Goal: Task Accomplishment & Management: Manage account settings

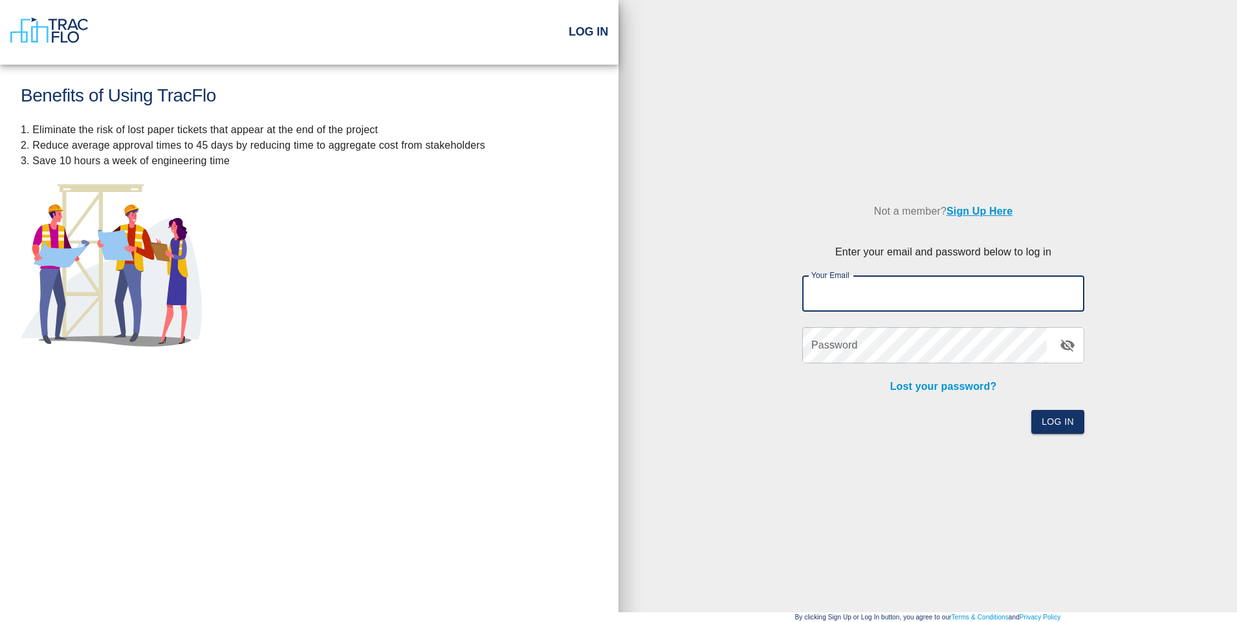
click at [899, 293] on input "Your Email" at bounding box center [943, 294] width 282 height 36
type input "[EMAIL_ADDRESS][DOMAIN_NAME]"
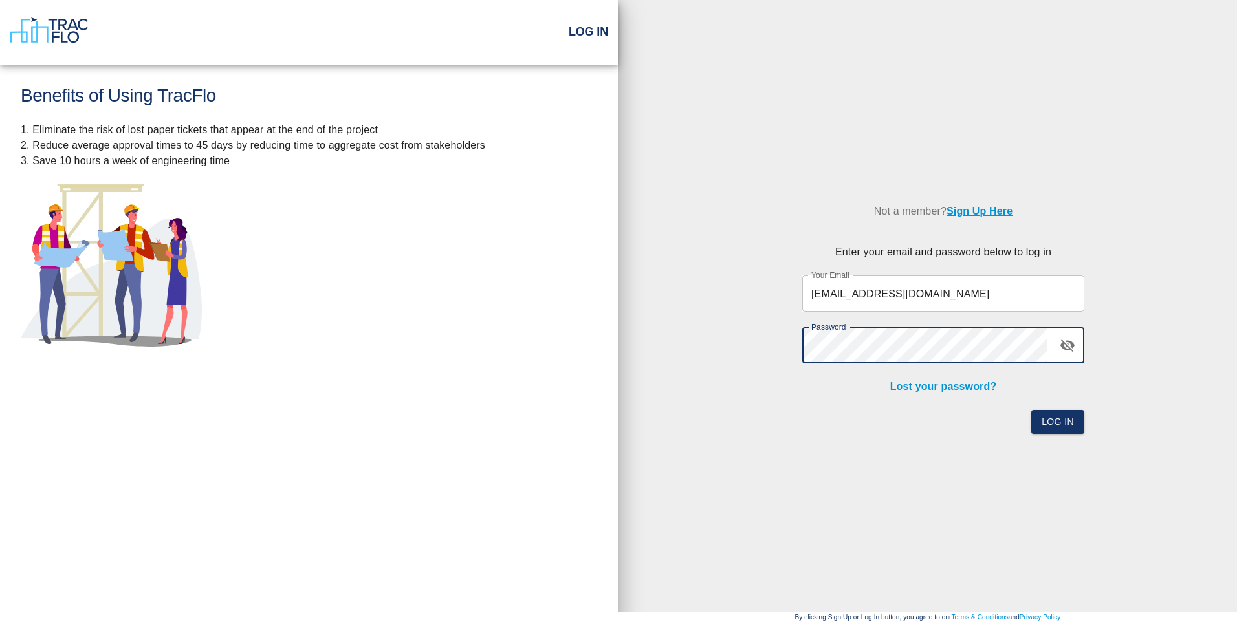
click at [1120, 376] on div "Not a member? Sign Up Here Enter your email and password below to log in Your E…" at bounding box center [927, 306] width 618 height 297
click at [1056, 420] on button "Log In" at bounding box center [1057, 422] width 53 height 24
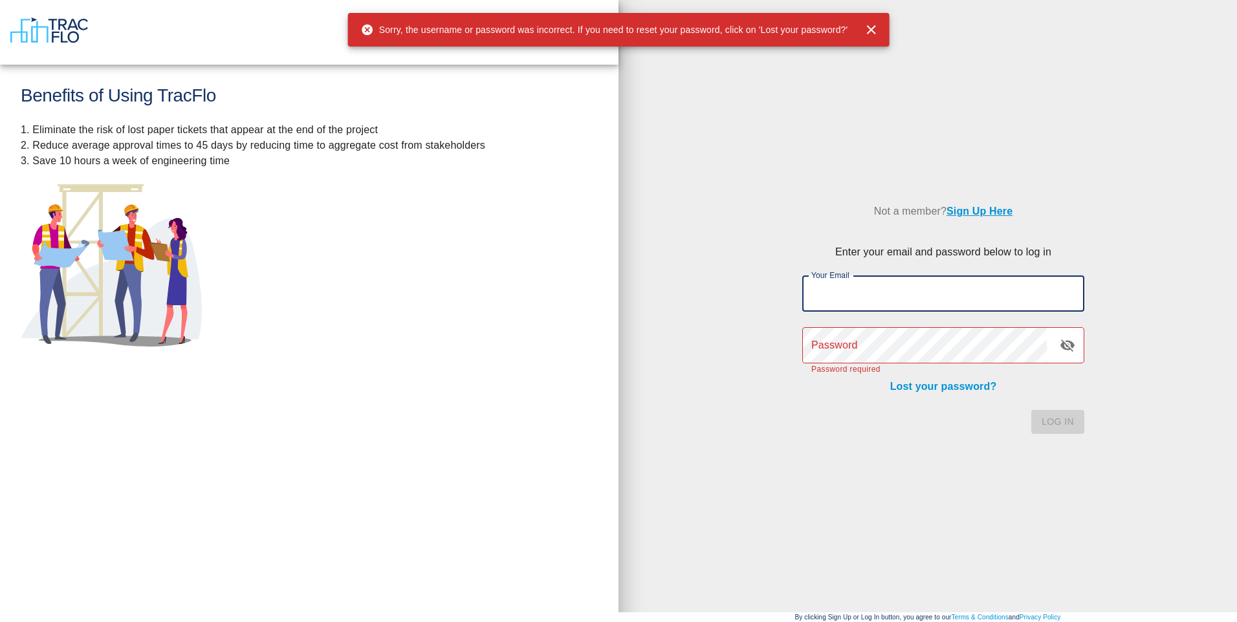
click at [852, 292] on input "Your Email" at bounding box center [943, 294] width 282 height 36
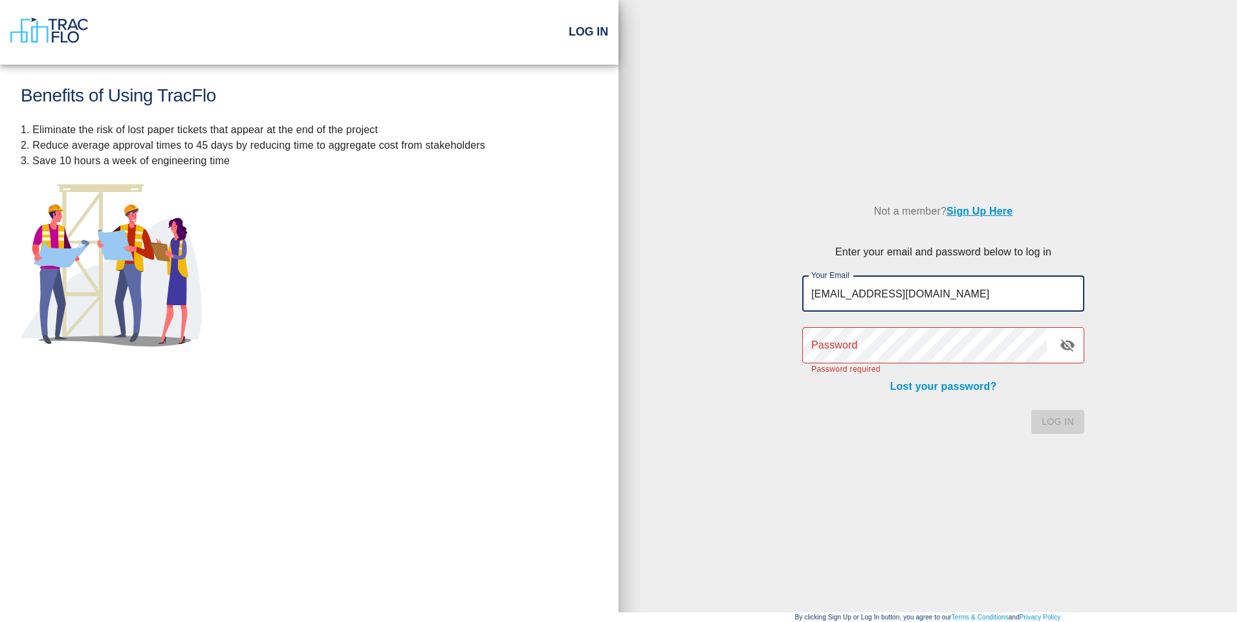
type input "[EMAIL_ADDRESS][DOMAIN_NAME]"
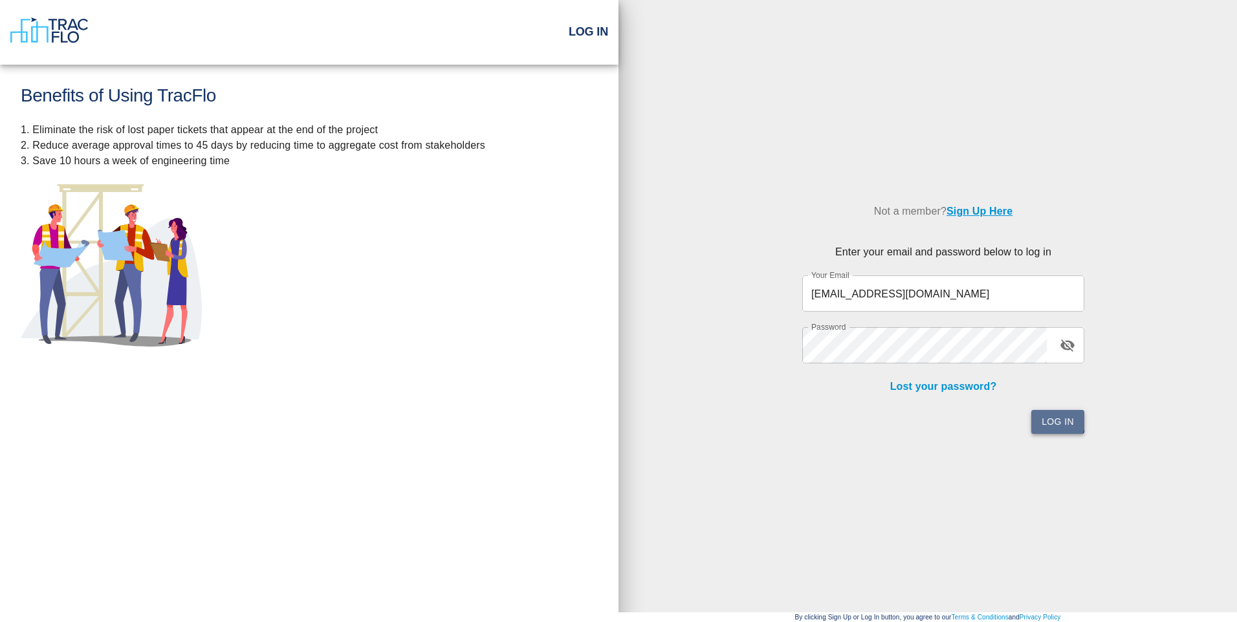
click at [1052, 420] on button "Log In" at bounding box center [1057, 422] width 53 height 24
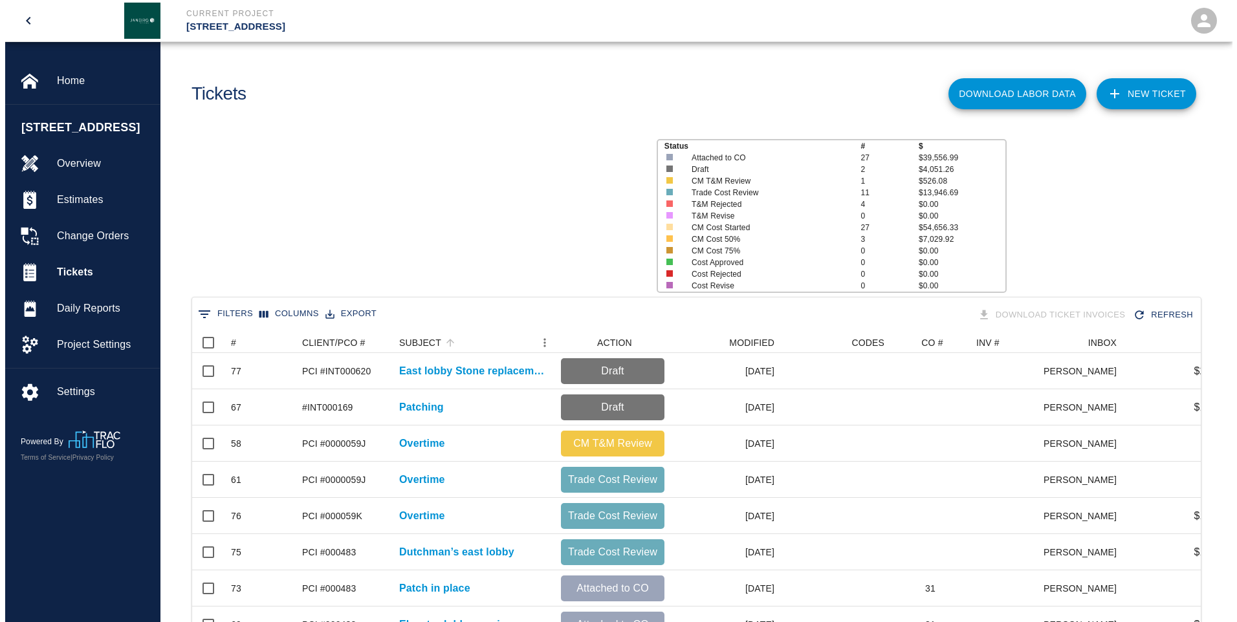
scroll to position [10, 10]
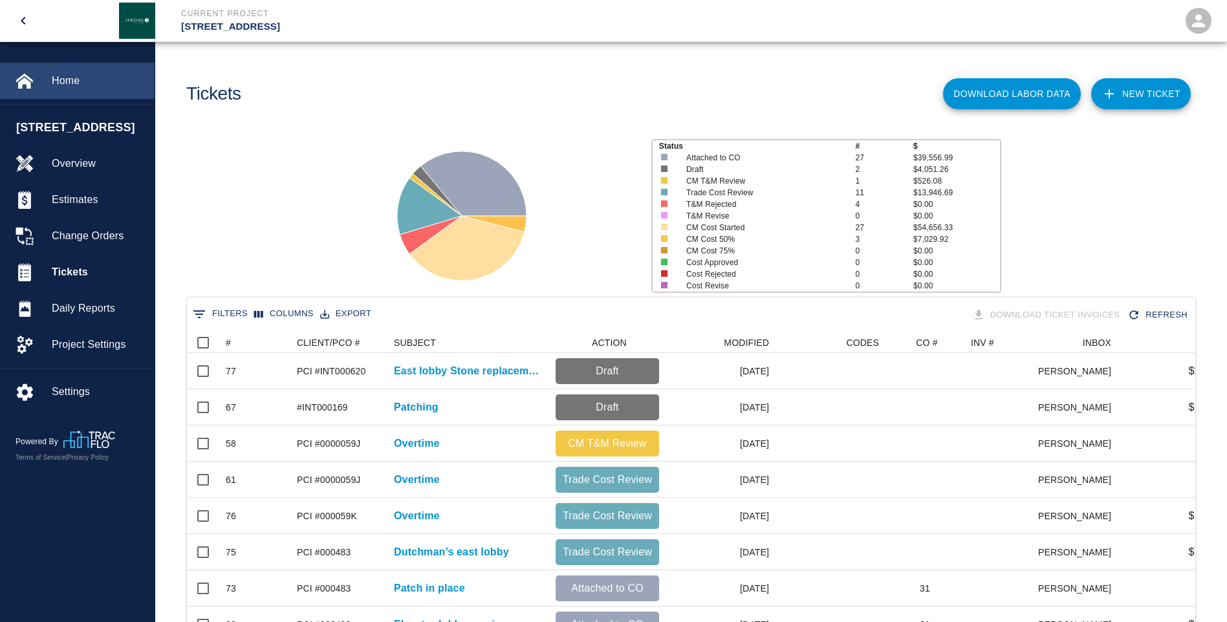
click at [70, 83] on span "Home" at bounding box center [98, 81] width 92 height 16
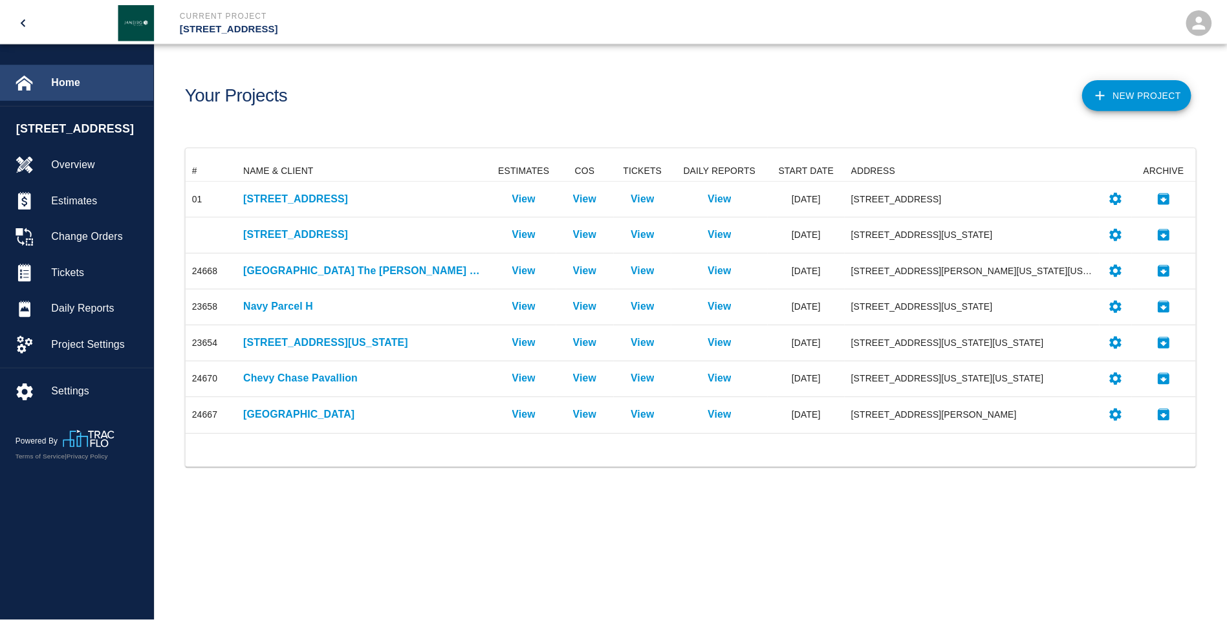
scroll to position [265, 1008]
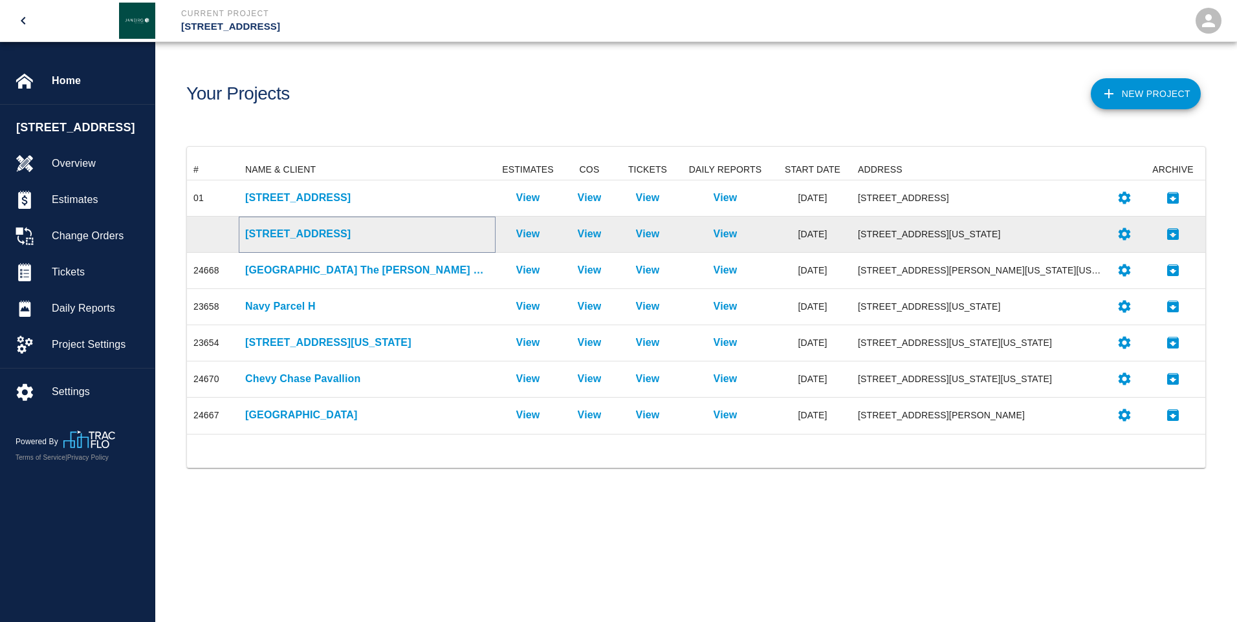
click at [283, 240] on p "[STREET_ADDRESS]" at bounding box center [367, 234] width 244 height 16
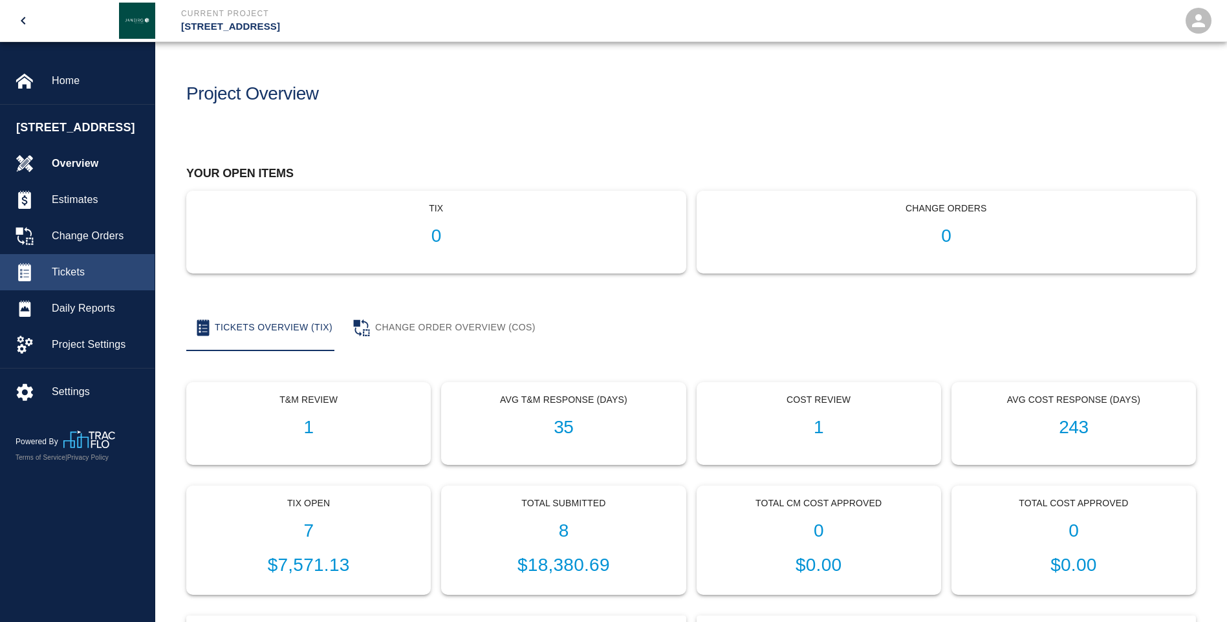
click at [72, 276] on span "Tickets" at bounding box center [98, 273] width 92 height 16
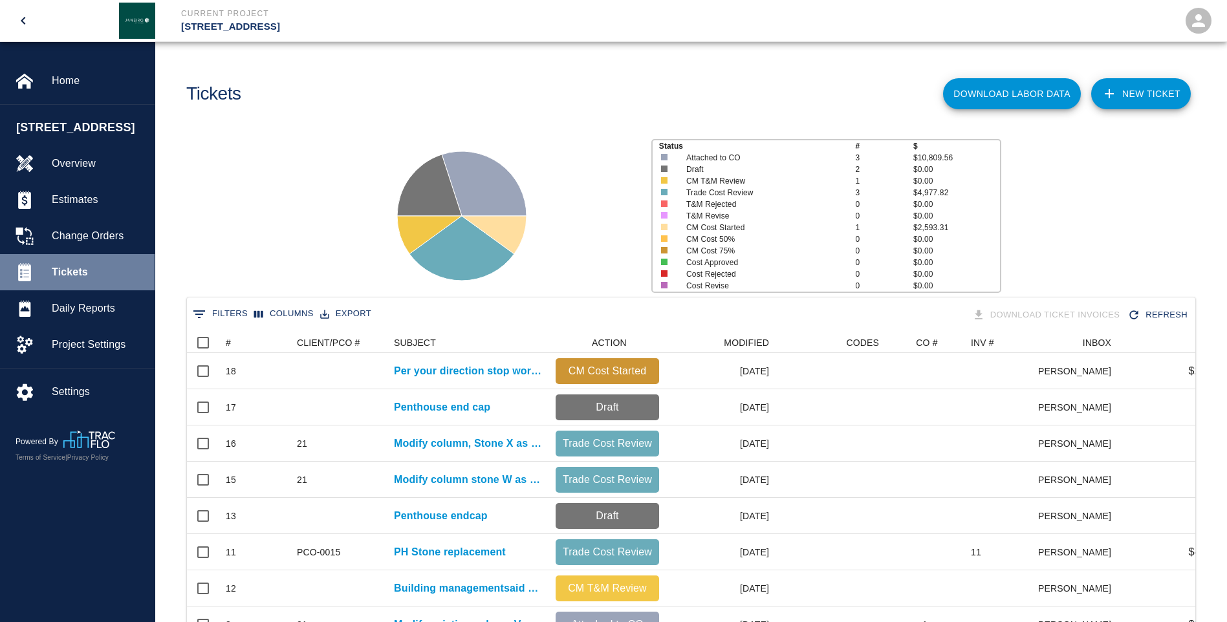
click at [80, 267] on span "Tickets" at bounding box center [98, 273] width 92 height 16
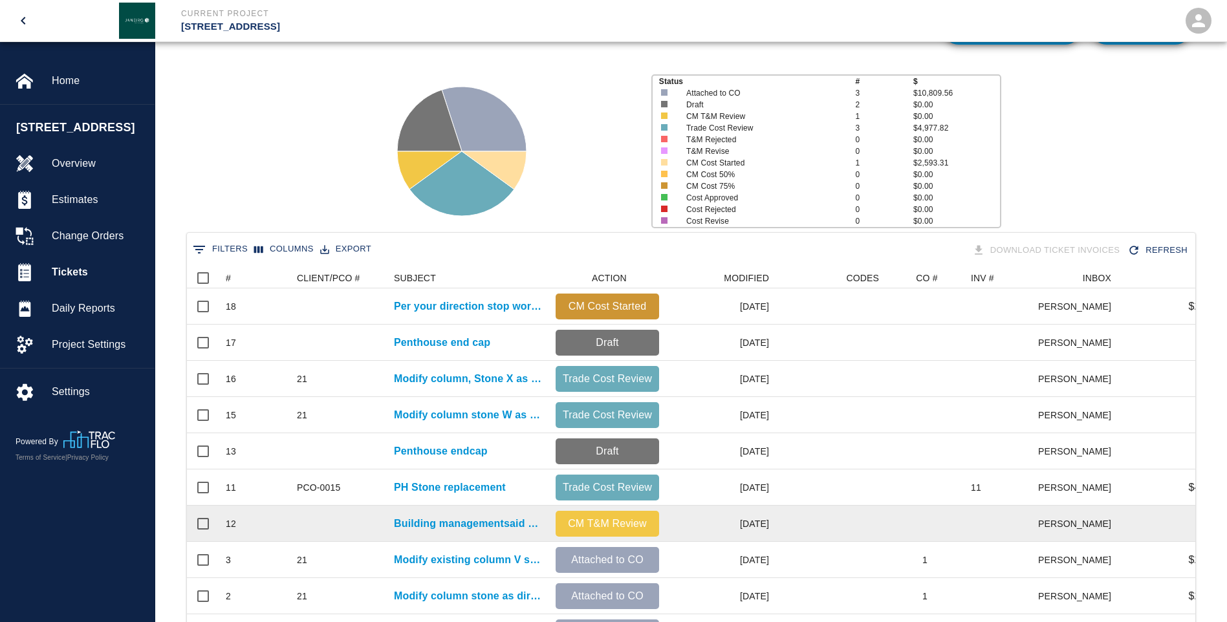
scroll to position [168, 0]
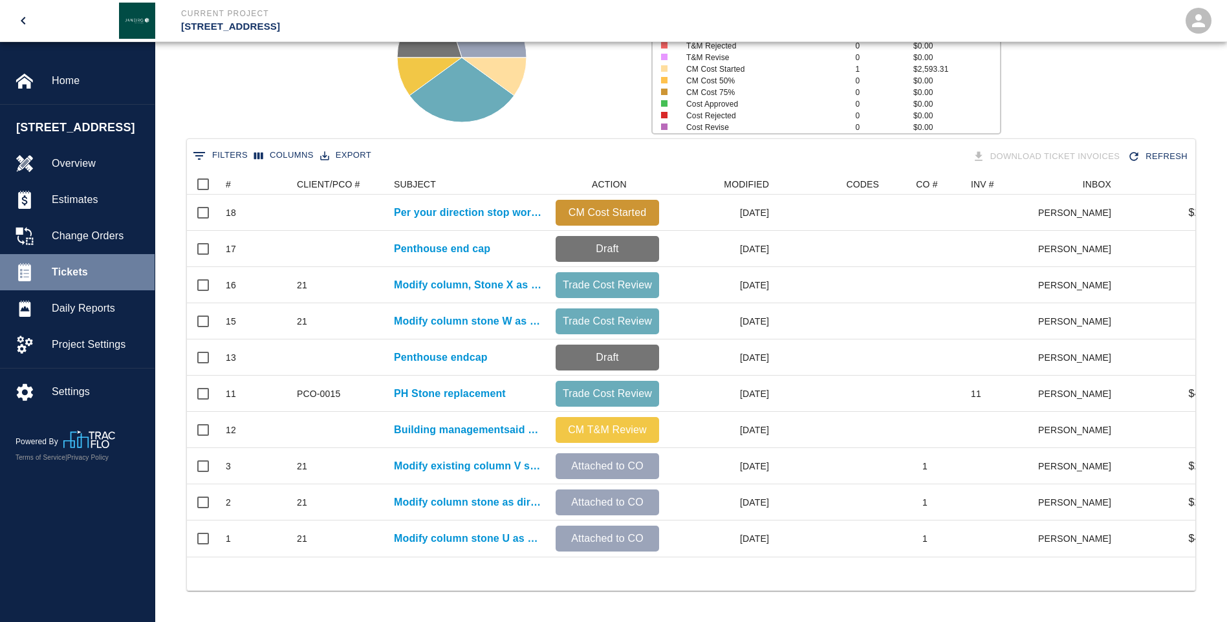
click at [76, 271] on span "Tickets" at bounding box center [98, 273] width 92 height 16
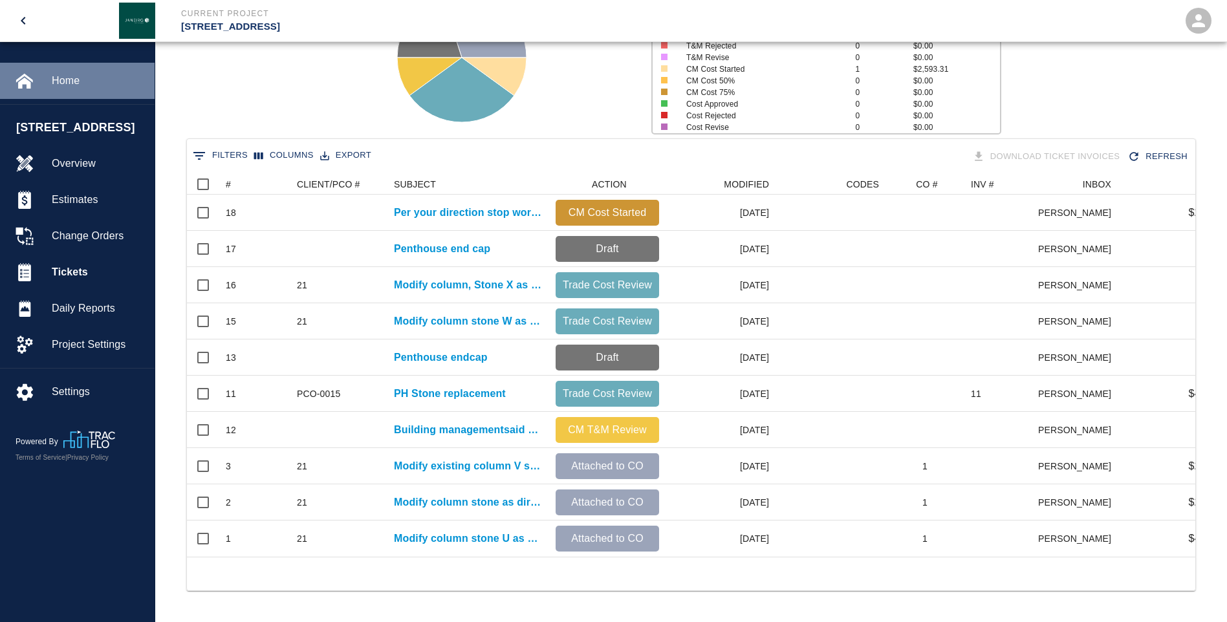
click at [79, 78] on span "Home" at bounding box center [98, 81] width 92 height 16
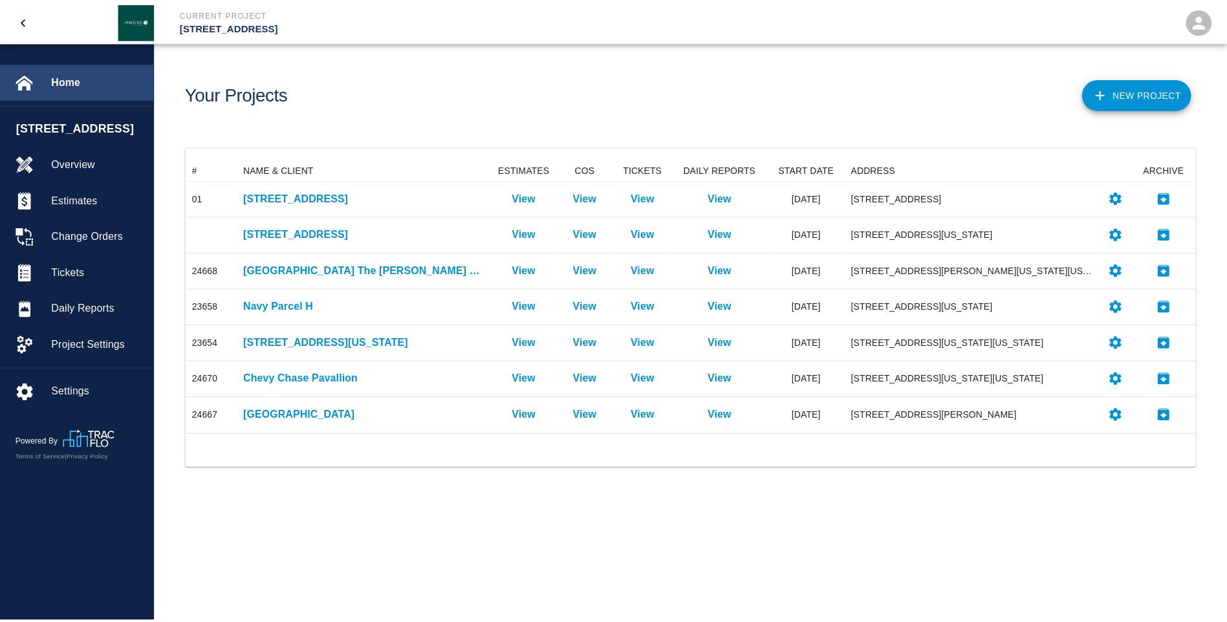
scroll to position [265, 1008]
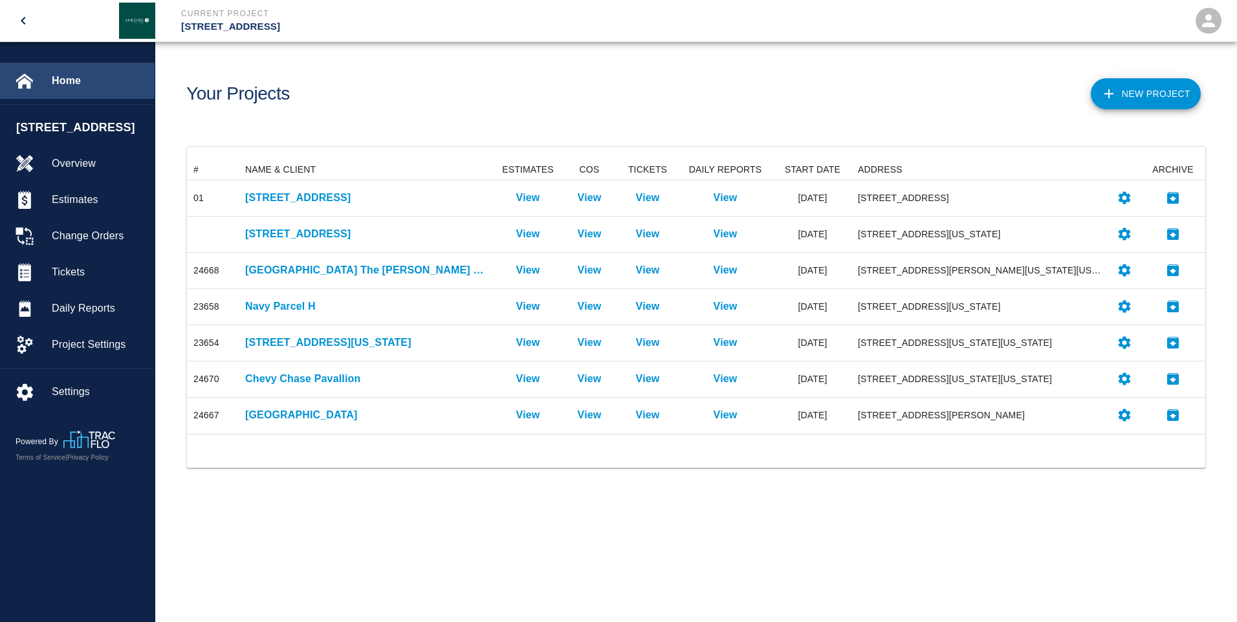
click at [60, 78] on span "Home" at bounding box center [98, 81] width 92 height 16
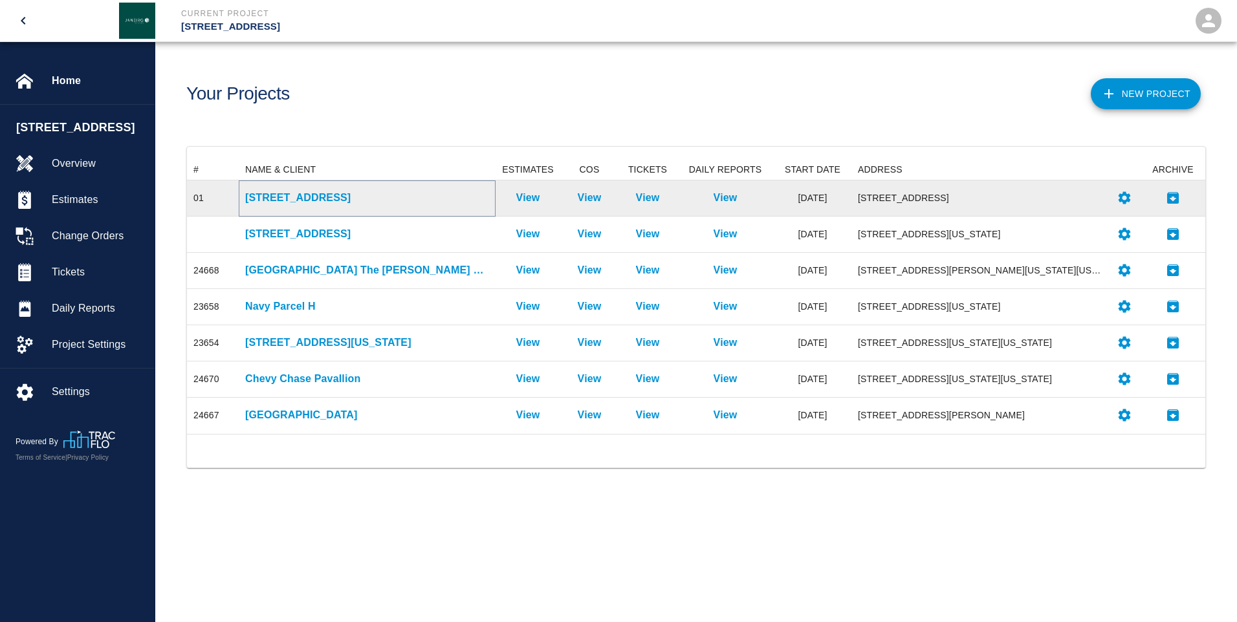
click at [310, 200] on p "[STREET_ADDRESS]" at bounding box center [367, 198] width 244 height 16
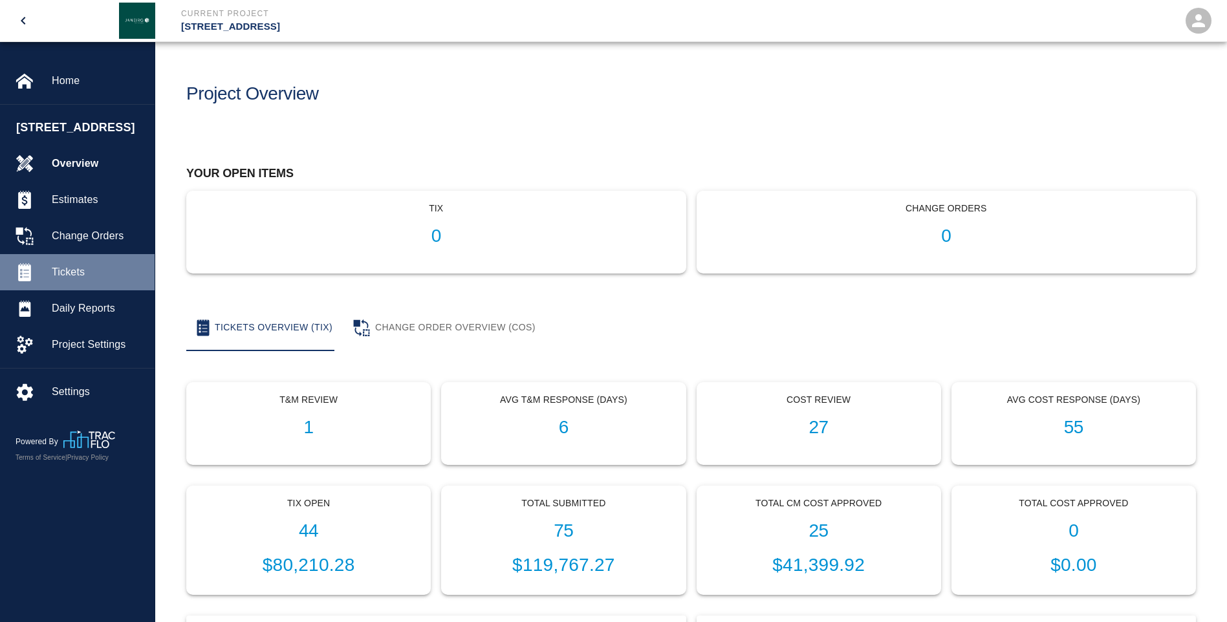
click at [81, 280] on span "Tickets" at bounding box center [98, 273] width 92 height 16
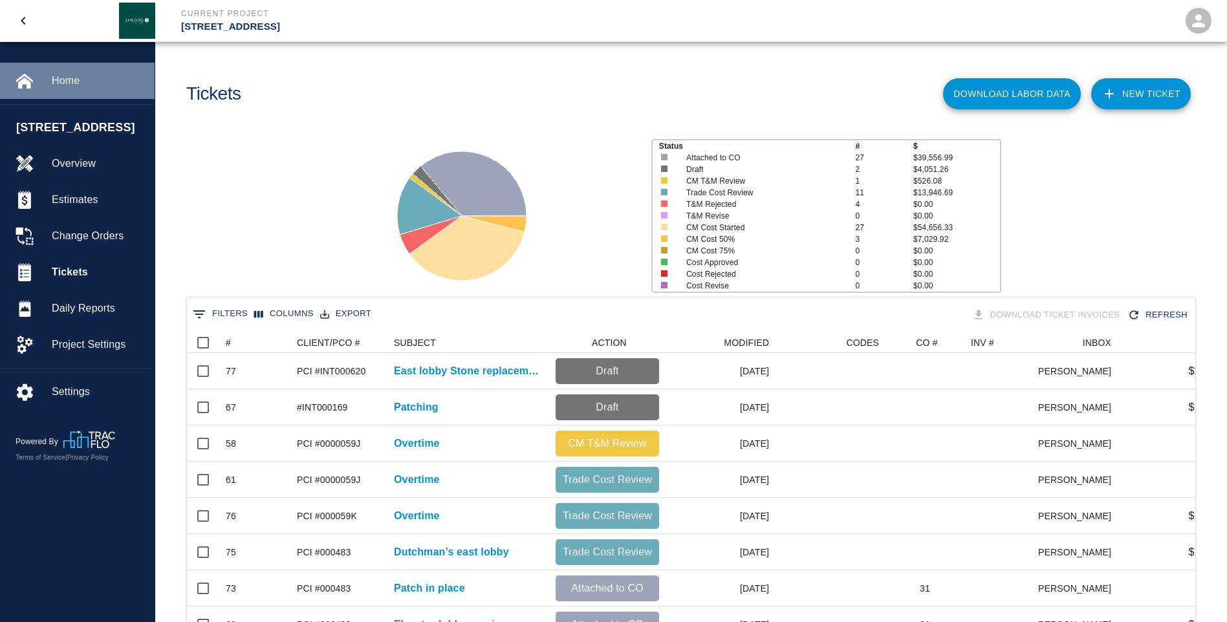
click at [69, 79] on span "Home" at bounding box center [98, 81] width 92 height 16
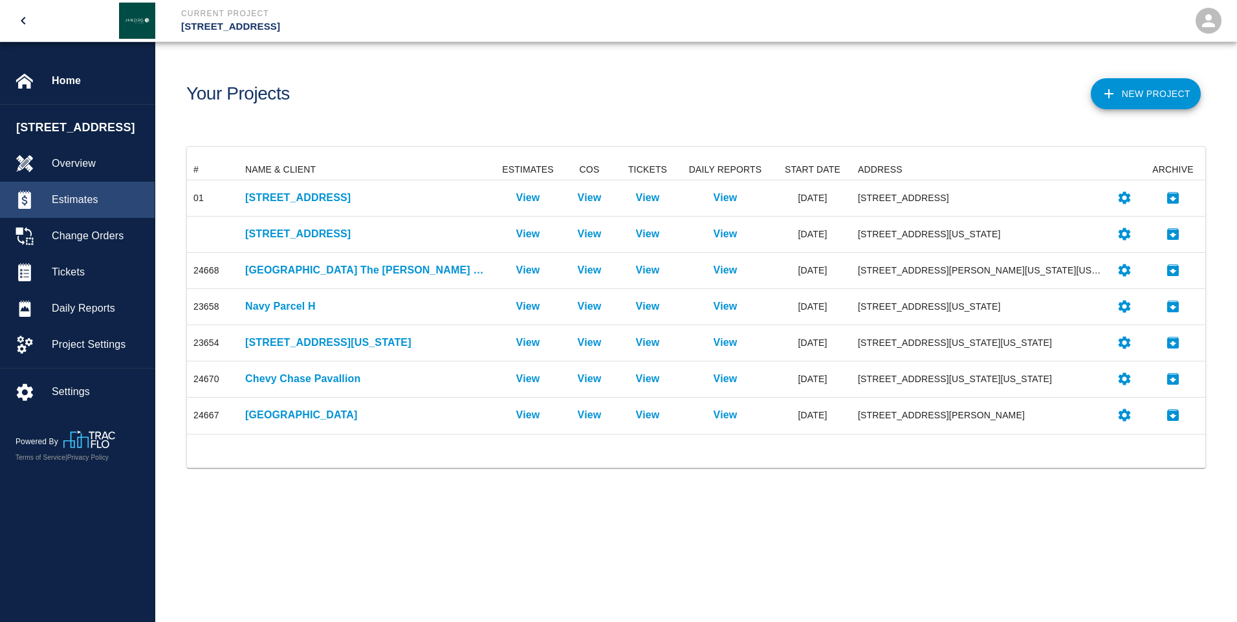
scroll to position [265, 1008]
click at [1206, 16] on icon "open" at bounding box center [1208, 20] width 13 height 13
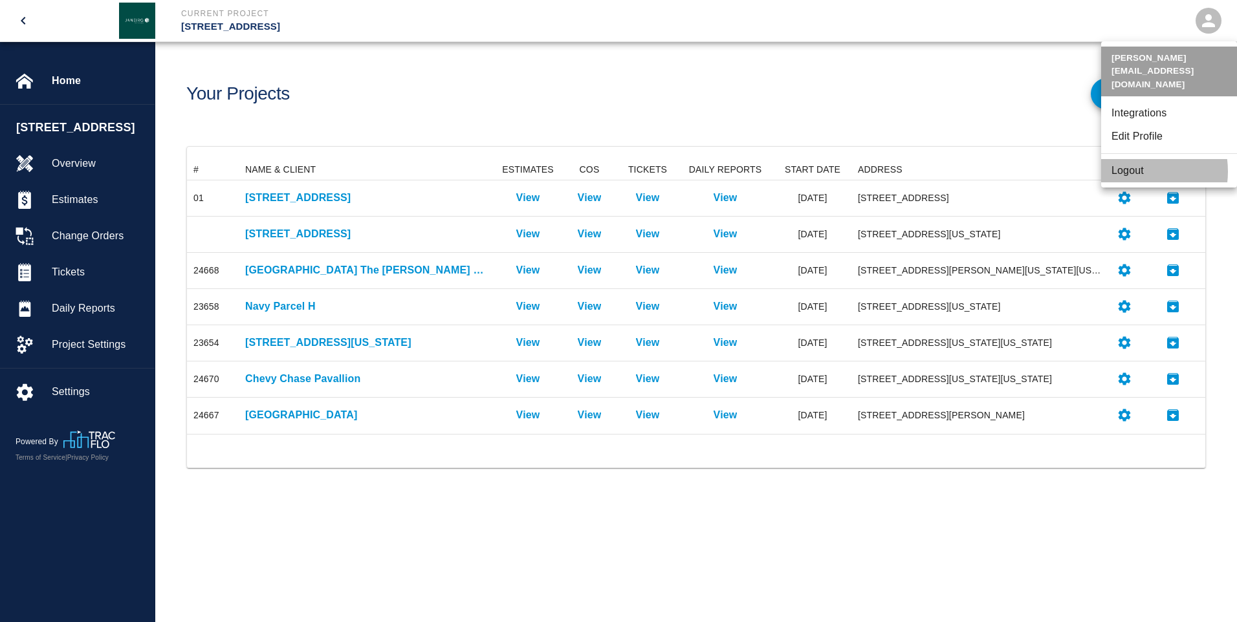
click at [1129, 159] on li "Logout" at bounding box center [1169, 170] width 136 height 23
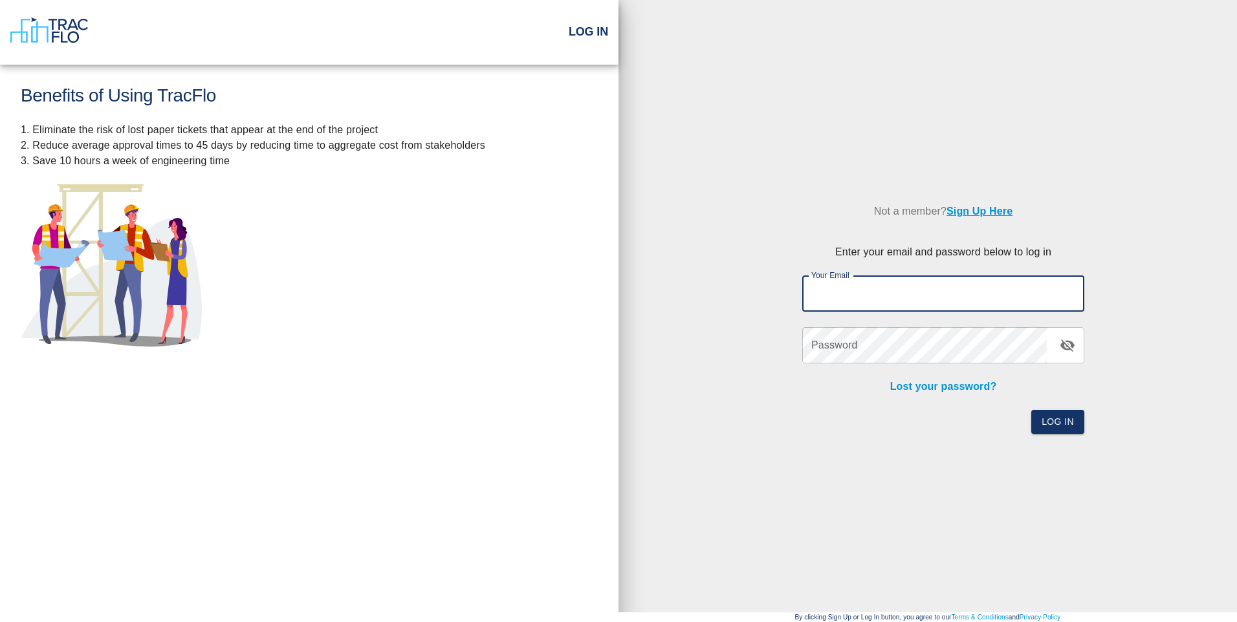
click at [791, 156] on div "Not a member? Sign Up Here Enter your email and password below to log in Your E…" at bounding box center [927, 311] width 618 height 622
